Goal: Find specific page/section: Find specific page/section

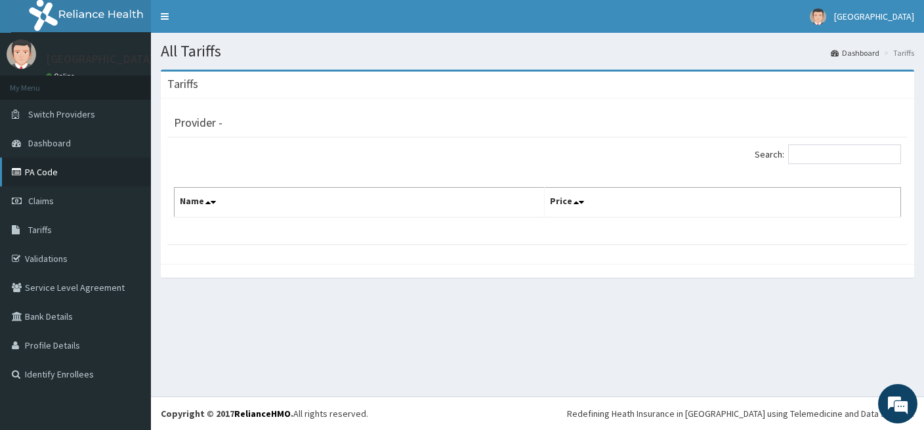
click at [39, 174] on link "PA Code" at bounding box center [75, 171] width 151 height 29
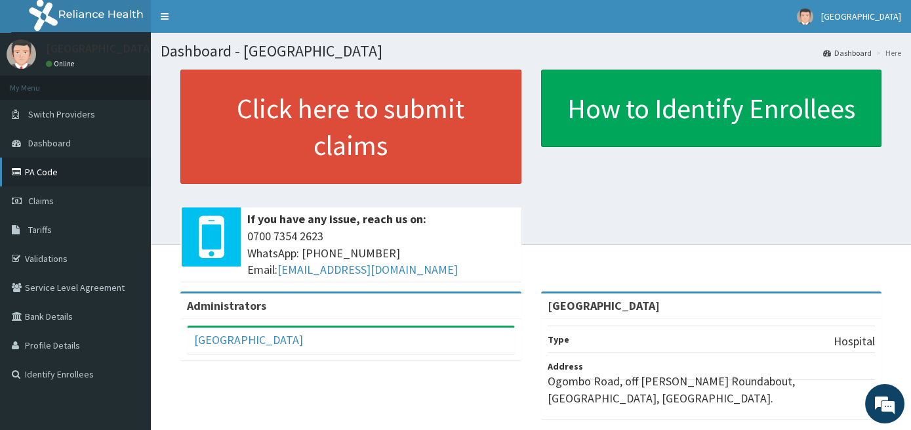
click at [25, 169] on link "PA Code" at bounding box center [75, 171] width 151 height 29
